Goal: Task Accomplishment & Management: Use online tool/utility

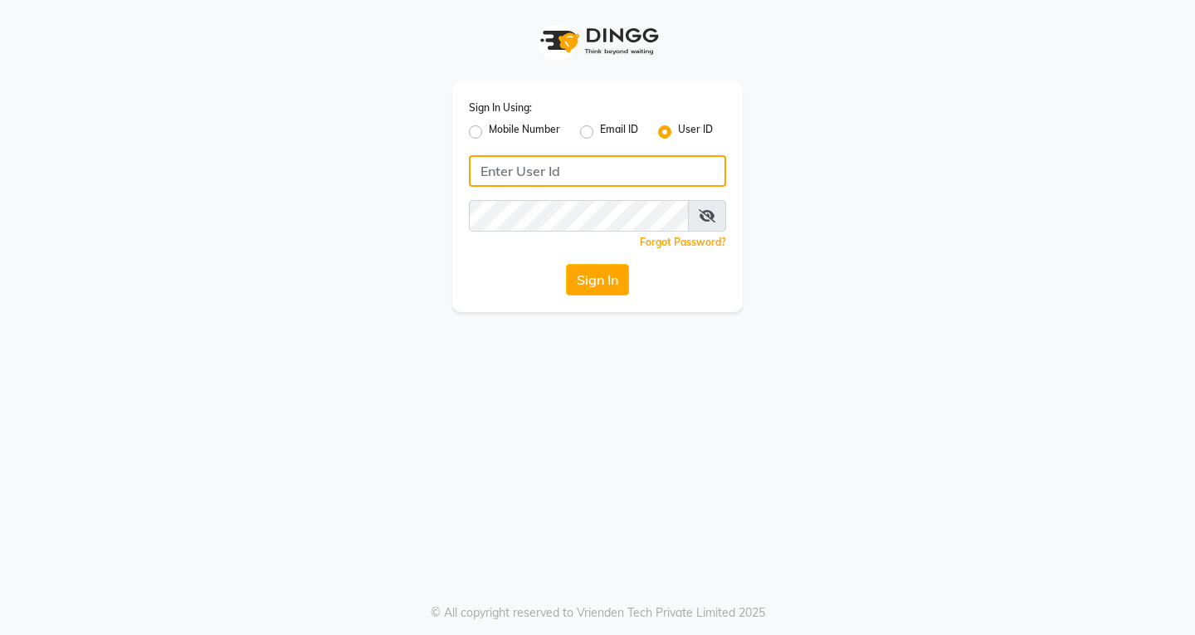
click at [520, 179] on input "Username" at bounding box center [597, 171] width 257 height 32
click at [489, 127] on label "Mobile Number" at bounding box center [524, 132] width 71 height 20
click at [489, 127] on input "Mobile Number" at bounding box center [494, 127] width 11 height 11
radio input "true"
radio input "false"
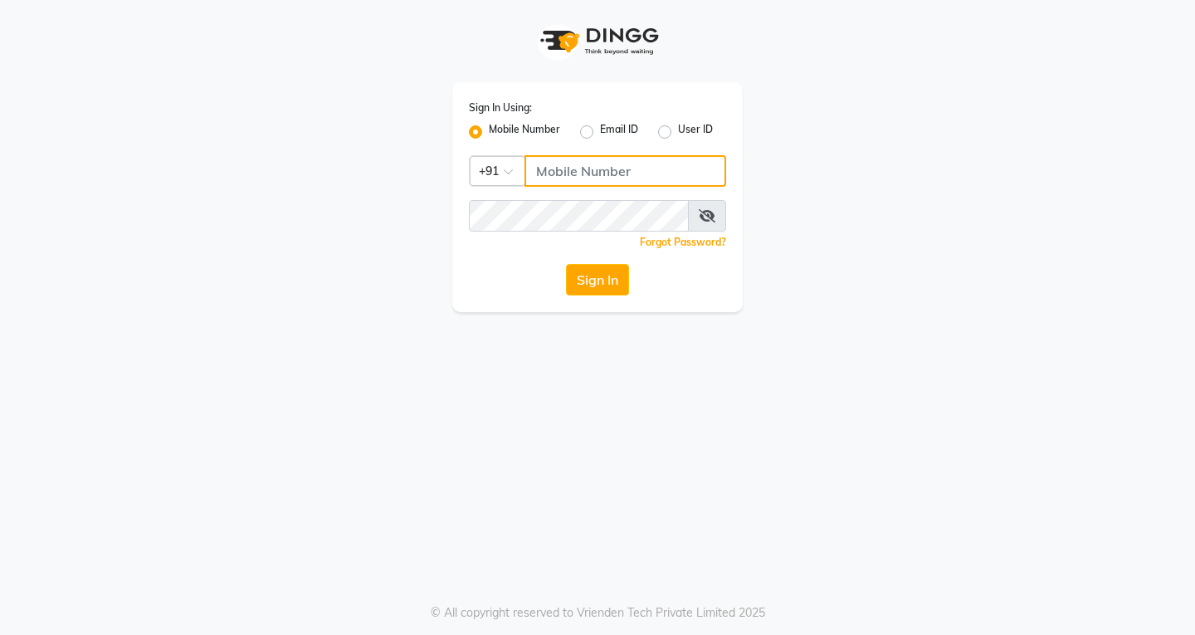
click at [556, 178] on input "Username" at bounding box center [625, 171] width 202 height 32
type input "6900231477"
click at [700, 221] on icon at bounding box center [706, 215] width 17 height 13
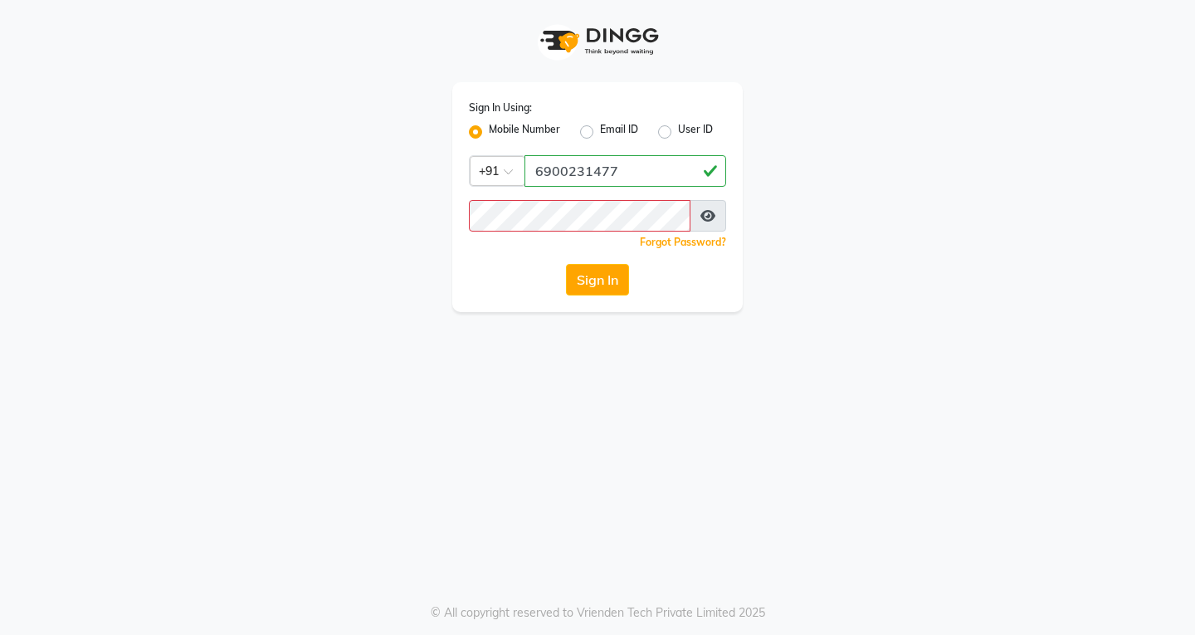
click at [712, 212] on icon at bounding box center [707, 215] width 15 height 13
click at [712, 212] on icon at bounding box center [706, 215] width 17 height 13
click at [605, 285] on button "Sign In" at bounding box center [597, 280] width 63 height 32
